Goal: Task Accomplishment & Management: Manage account settings

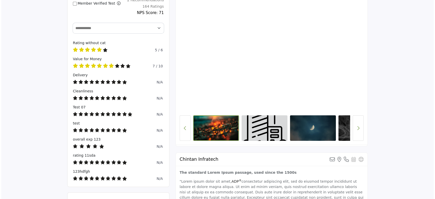
scroll to position [34, 0]
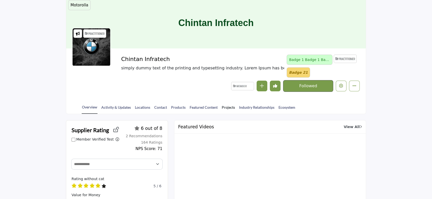
click at [228, 107] on link "Projects" at bounding box center [229, 108] width 14 height 9
click at [341, 86] on icon "Edit company" at bounding box center [341, 86] width 4 height 4
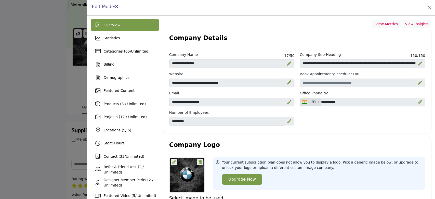
click at [335, 42] on div "Company Details" at bounding box center [297, 38] width 268 height 16
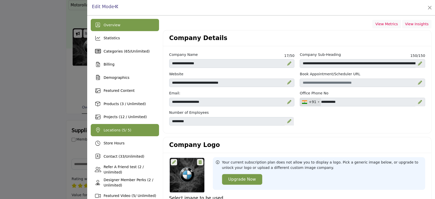
click at [123, 132] on div "Locations ( 5 / 5)" at bounding box center [117, 129] width 28 height 5
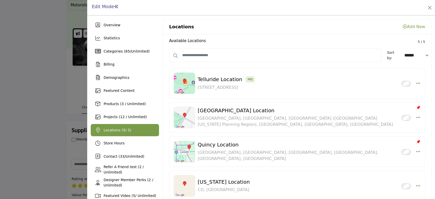
scroll to position [34, 0]
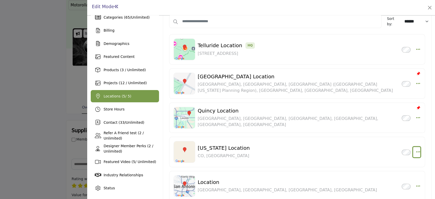
click at [416, 152] on icon "button" at bounding box center [418, 151] width 4 height 5
click at [387, 127] on link "Edit" at bounding box center [393, 127] width 49 height 9
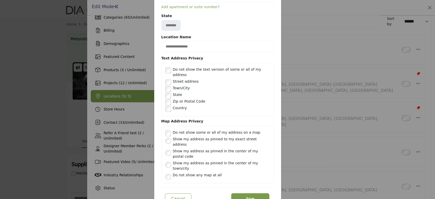
scroll to position [84, 0]
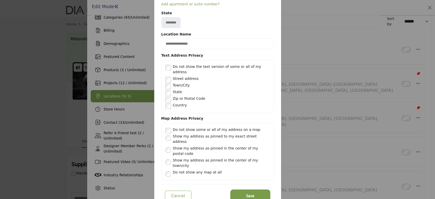
click at [252, 193] on span "Save" at bounding box center [250, 196] width 8 height 6
click at [0, 0] on div at bounding box center [0, 0] width 0 height 0
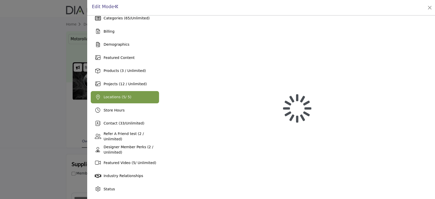
scroll to position [33, 0]
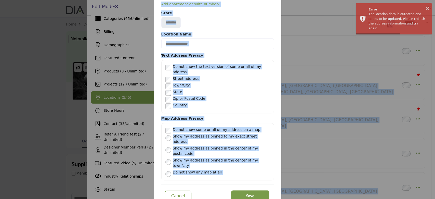
click at [272, 57] on div "Text Address Privacy" at bounding box center [217, 56] width 113 height 7
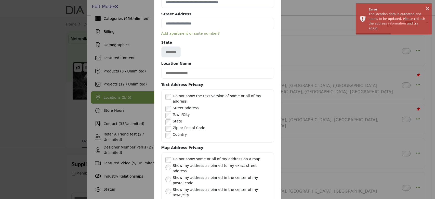
scroll to position [0, 0]
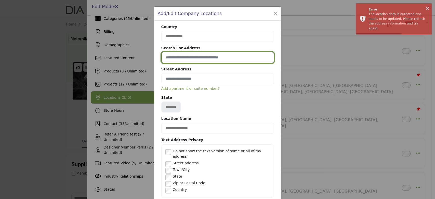
click at [185, 58] on input at bounding box center [217, 57] width 113 height 11
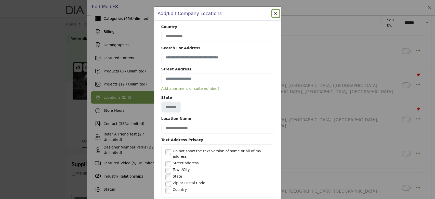
click at [274, 14] on button "Close" at bounding box center [275, 13] width 7 height 7
drag, startPoint x: 275, startPoint y: 14, endPoint x: 298, endPoint y: 33, distance: 29.9
click at [274, 14] on button "Close" at bounding box center [275, 13] width 7 height 7
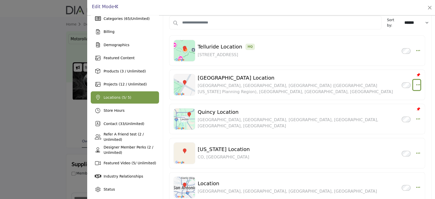
click at [416, 83] on icon "button" at bounding box center [418, 84] width 4 height 5
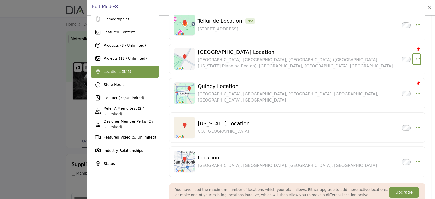
scroll to position [67, 0]
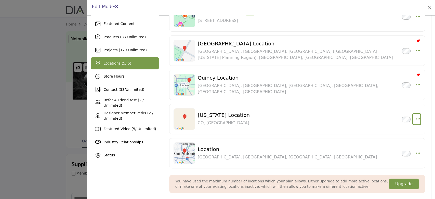
click at [416, 119] on icon "button" at bounding box center [418, 118] width 4 height 5
click at [385, 156] on link "Edit" at bounding box center [393, 155] width 49 height 9
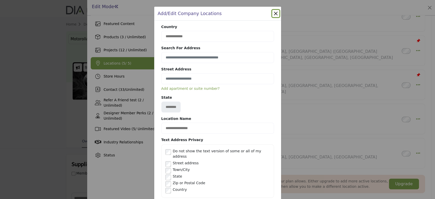
click at [273, 14] on button "Close" at bounding box center [275, 13] width 7 height 7
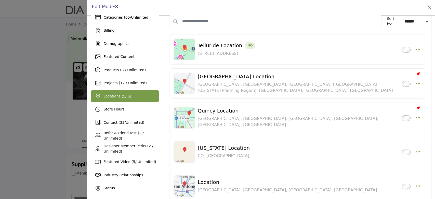
scroll to position [0, 0]
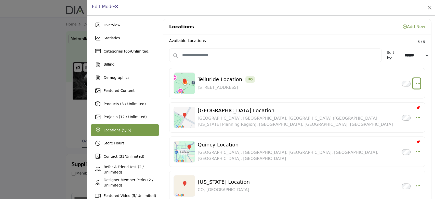
click at [416, 84] on icon "button" at bounding box center [418, 83] width 4 height 5
click at [387, 106] on link "Edit" at bounding box center [393, 107] width 49 height 9
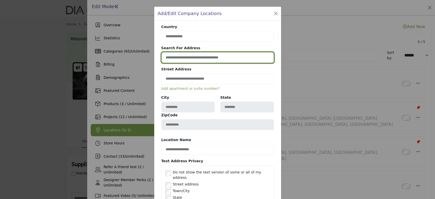
click at [256, 60] on input at bounding box center [217, 57] width 113 height 11
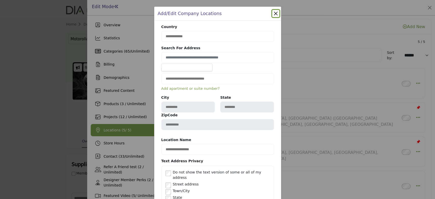
click at [259, 68] on b "Street Address" at bounding box center [217, 69] width 113 height 7
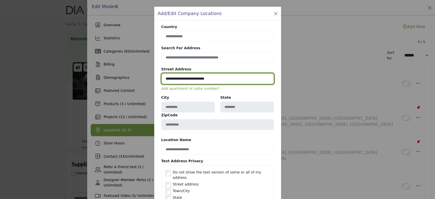
click at [245, 79] on input "**********" at bounding box center [217, 78] width 113 height 11
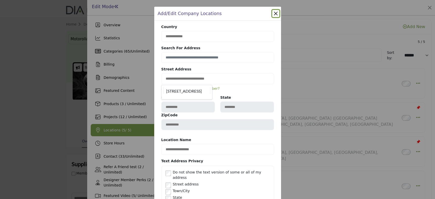
click at [256, 66] on b "Street Address" at bounding box center [217, 69] width 113 height 7
click at [273, 15] on button "Close" at bounding box center [275, 13] width 7 height 7
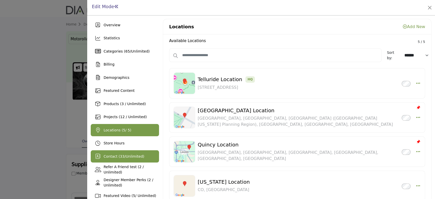
click at [121, 158] on span "33" at bounding box center [122, 156] width 5 height 4
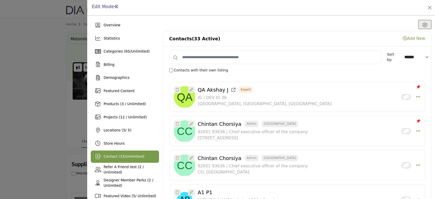
click at [416, 38] on link "Add New" at bounding box center [414, 38] width 22 height 5
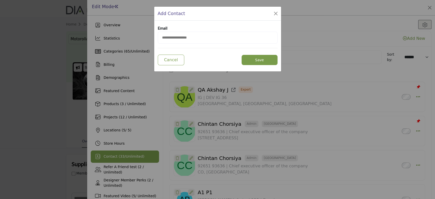
click at [202, 35] on input "email" at bounding box center [218, 38] width 120 height 12
click at [173, 37] on input "**********" at bounding box center [218, 38] width 120 height 12
type input "**********"
click at [251, 56] on button "Save" at bounding box center [260, 60] width 36 height 10
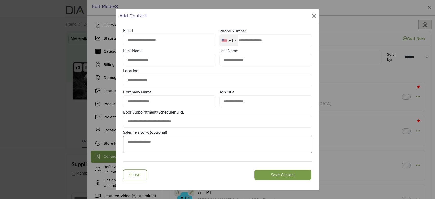
click at [161, 139] on textarea at bounding box center [217, 144] width 189 height 17
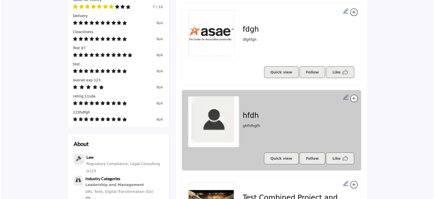
scroll to position [304, 0]
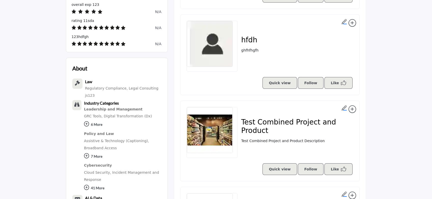
click at [289, 170] on link "Quick view" at bounding box center [280, 169] width 35 height 12
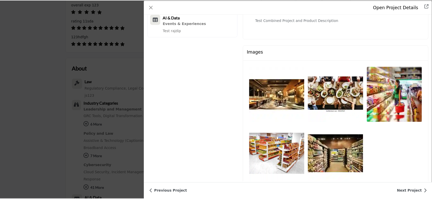
scroll to position [136, 0]
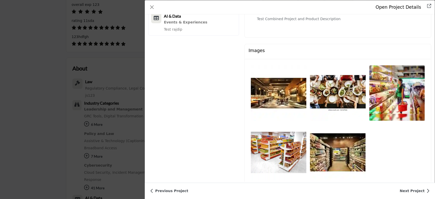
click at [290, 91] on img "Data Modal" at bounding box center [279, 93] width 56 height 56
click at [320, 82] on img "Data Modal" at bounding box center [338, 93] width 56 height 56
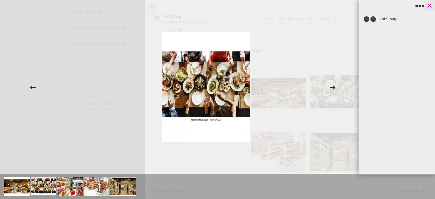
click at [431, 5] on icon at bounding box center [429, 6] width 8 height 8
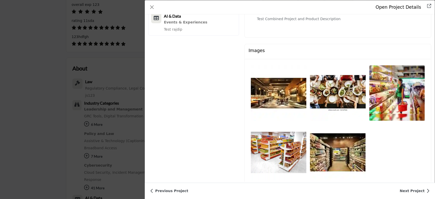
click at [284, 81] on img "Data Modal" at bounding box center [279, 93] width 56 height 56
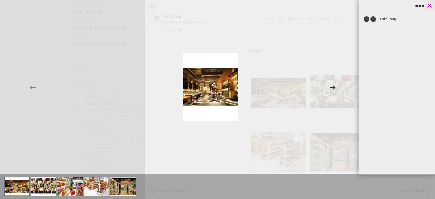
click at [429, 7] on icon at bounding box center [429, 6] width 8 height 8
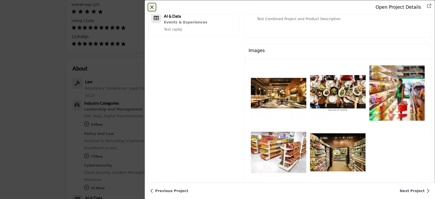
click at [151, 7] on button "Close" at bounding box center [151, 7] width 7 height 7
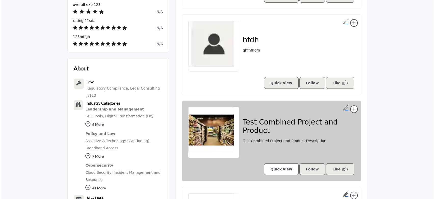
scroll to position [304, 0]
click at [282, 165] on link "Quick view" at bounding box center [280, 169] width 35 height 12
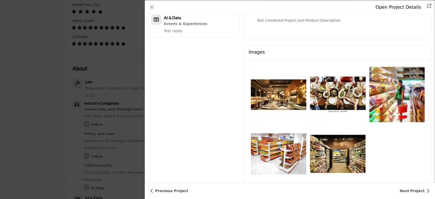
scroll to position [136, 0]
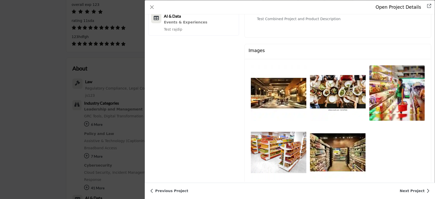
click at [323, 84] on img "Data Modal" at bounding box center [338, 93] width 56 height 56
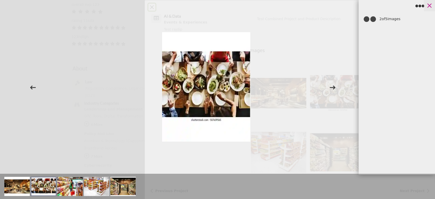
click at [427, 6] on icon at bounding box center [429, 6] width 8 height 8
